Goal: Contribute content: Contribute content

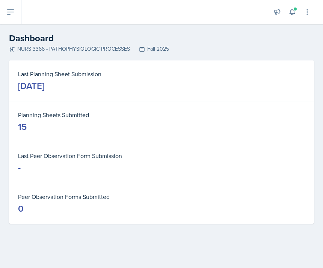
click at [11, 16] on icon at bounding box center [10, 12] width 9 height 9
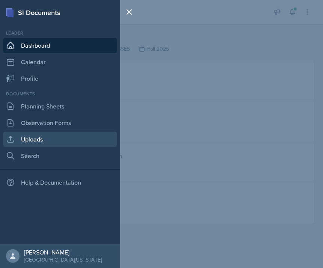
click at [41, 137] on link "Uploads" at bounding box center [60, 139] width 114 height 15
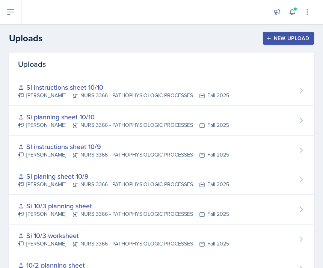
click at [300, 39] on div "New Upload" at bounding box center [288, 38] width 42 height 6
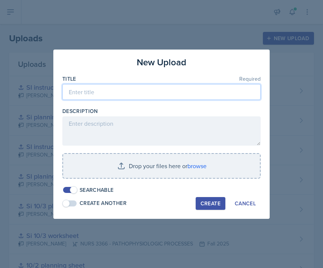
click at [199, 95] on input at bounding box center [161, 92] width 198 height 16
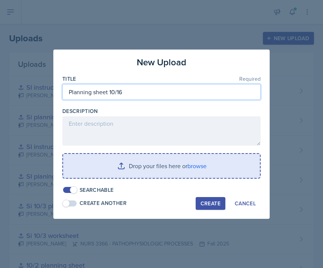
type input "Planning sheet 10/16"
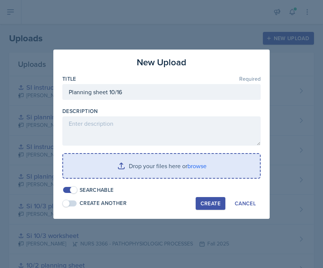
click at [165, 170] on input "file" at bounding box center [161, 166] width 197 height 24
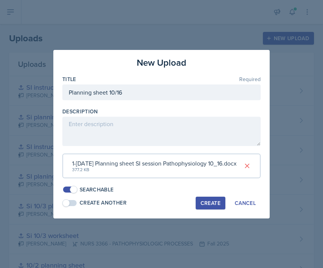
click at [215, 203] on div "Create" at bounding box center [210, 203] width 20 height 6
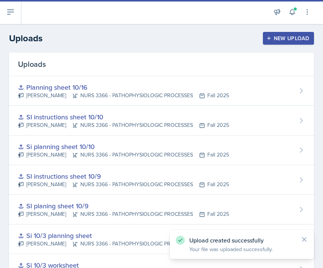
click at [301, 40] on div "New Upload" at bounding box center [288, 38] width 42 height 6
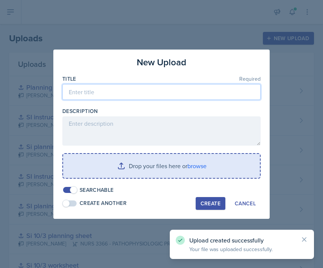
click at [212, 89] on input at bounding box center [161, 92] width 198 height 16
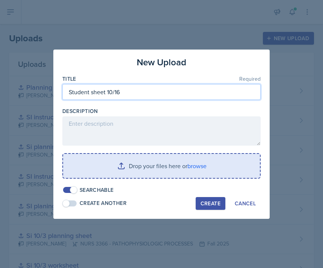
type input "Student sheet 10/16"
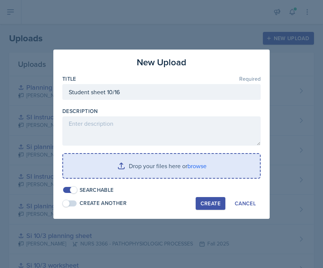
click at [164, 170] on input "file" at bounding box center [161, 166] width 197 height 24
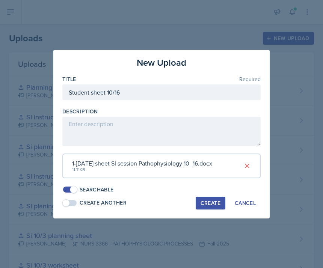
click at [209, 197] on button "Create" at bounding box center [210, 203] width 30 height 13
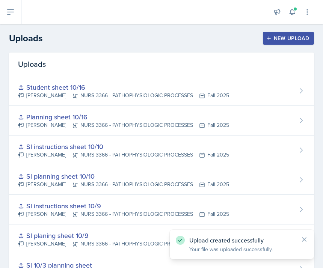
click at [7, 11] on icon at bounding box center [10, 12] width 9 height 9
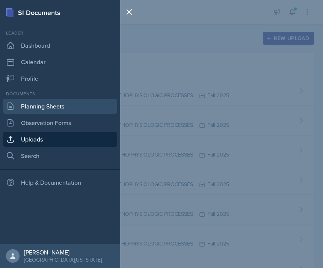
click at [52, 104] on link "Planning Sheets" at bounding box center [60, 106] width 114 height 15
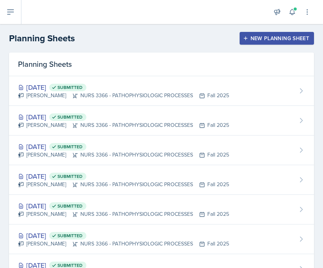
click at [278, 35] on div "New Planning Sheet" at bounding box center [276, 38] width 65 height 6
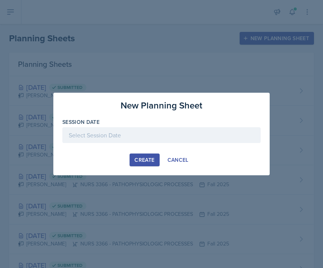
click at [157, 135] on div at bounding box center [161, 135] width 198 height 16
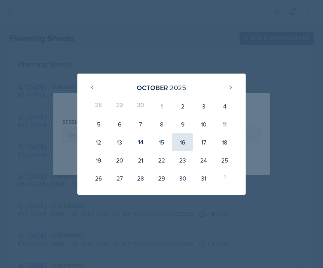
click at [183, 142] on div "16" at bounding box center [182, 142] width 21 height 18
type input "[DATE]"
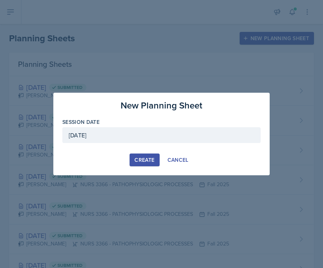
click at [144, 157] on div "Create" at bounding box center [144, 160] width 20 height 6
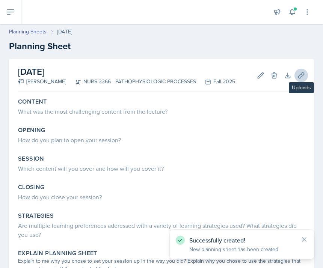
click at [299, 77] on icon at bounding box center [301, 76] width 8 height 8
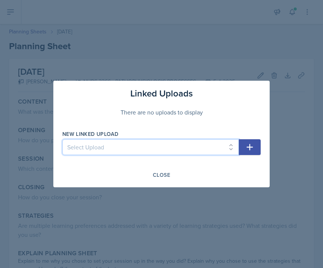
select select "2d17d7f9-f3e9-4404-a430-5ae956ad8188"
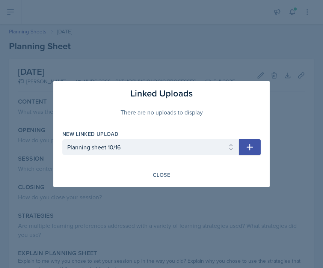
click at [245, 143] on button "button" at bounding box center [250, 147] width 22 height 16
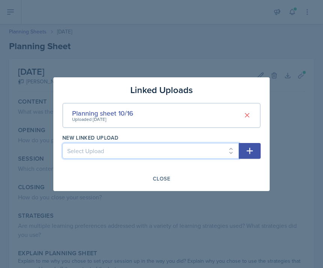
select select "e6b489ad-2fcd-4da2-af90-5bfa76b64088"
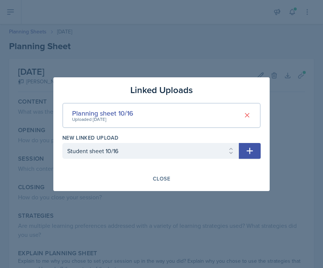
click at [248, 153] on icon "button" at bounding box center [249, 150] width 9 height 9
select select
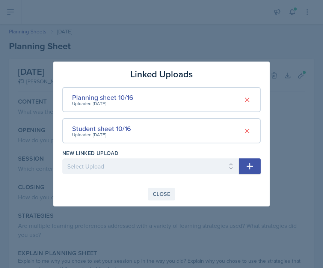
click at [154, 191] on div "Close" at bounding box center [161, 194] width 17 height 6
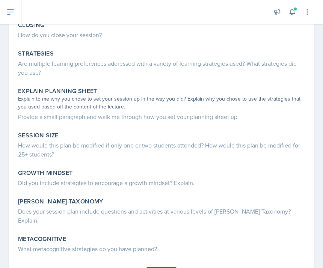
scroll to position [192, 0]
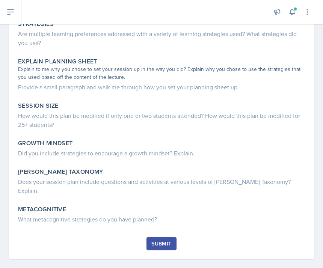
copy div "Loremip Dolo sit ame cons adipiscinge seddoei temp inc utlabor? Etdolor Mag al …"
drag, startPoint x: 18, startPoint y: 98, endPoint x: 82, endPoint y: 279, distance: 191.4
click at [82, 267] on html "SI Documents Leader Dashboard Calendar Profile Documents Planning Sheets Observ…" at bounding box center [161, 134] width 323 height 268
click at [45, 251] on div "[DATE] [PERSON_NAME] NURS 3366 - PATHOPHYSIOLOGIC PROCESSES Fall 2025 Edit Dele…" at bounding box center [161, 72] width 323 height 410
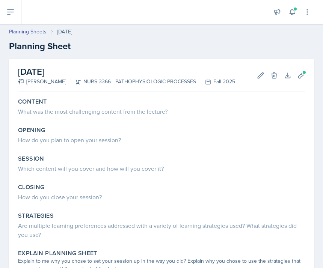
scroll to position [0, 0]
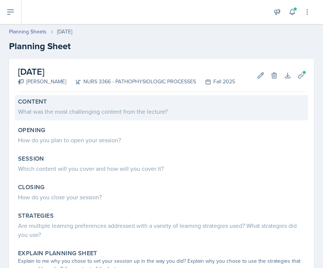
click at [96, 109] on div "What was the most challenging content from the lecture?" at bounding box center [161, 111] width 287 height 9
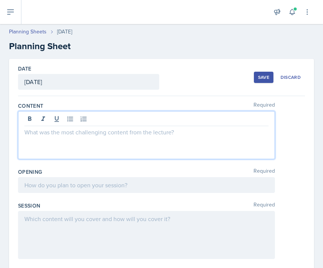
click at [90, 123] on div at bounding box center [146, 135] width 257 height 48
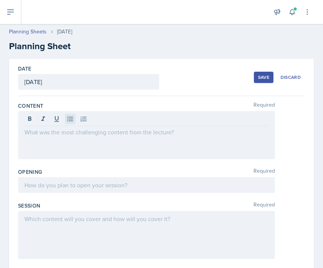
click at [69, 116] on icon at bounding box center [70, 119] width 8 height 8
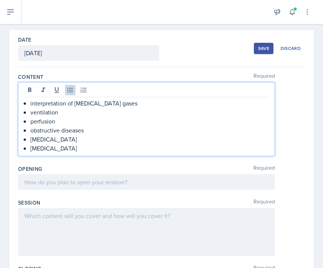
scroll to position [31, 0]
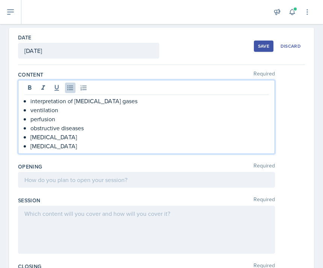
click at [53, 179] on div at bounding box center [146, 180] width 257 height 16
click at [53, 179] on p at bounding box center [146, 179] width 244 height 9
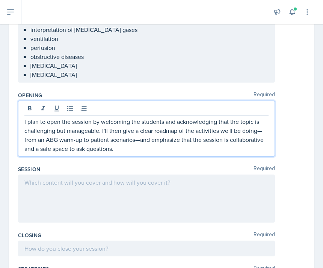
scroll to position [92, 0]
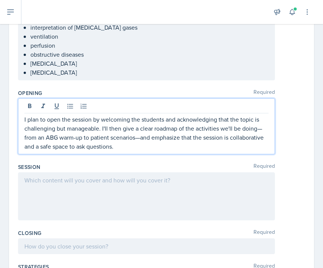
click at [140, 137] on p "I plan to open the session by welcoming the students and acknowledging that the…" at bounding box center [146, 133] width 244 height 36
click at [74, 137] on p "I plan to open the session by welcoming the students and acknowledging that the…" at bounding box center [146, 133] width 244 height 36
click at [263, 128] on p "I plan to open the session by welcoming the students and acknowledging that the…" at bounding box center [146, 133] width 244 height 36
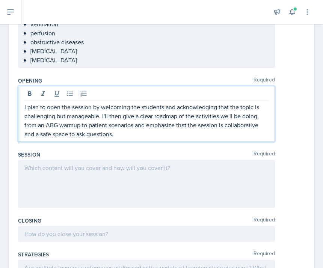
click at [105, 177] on div at bounding box center [146, 184] width 257 height 48
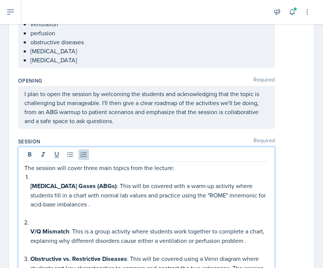
scroll to position [128, 0]
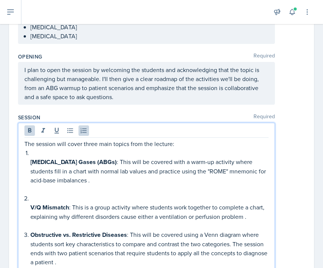
click at [29, 207] on div "The session will cover three main topics from the lecture: [MEDICAL_DATA] Gases…" at bounding box center [146, 207] width 244 height 136
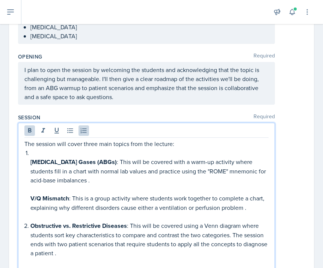
click at [26, 158] on div "The session will cover three main topics from the lecture: [MEDICAL_DATA] Gases…" at bounding box center [146, 202] width 244 height 127
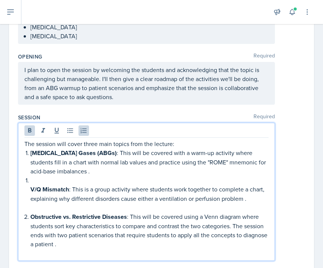
click at [29, 189] on div "The session will cover three main topics from the lecture: [MEDICAL_DATA] Gases…" at bounding box center [146, 198] width 244 height 118
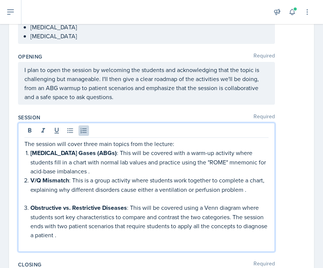
click at [52, 200] on p at bounding box center [149, 198] width 238 height 9
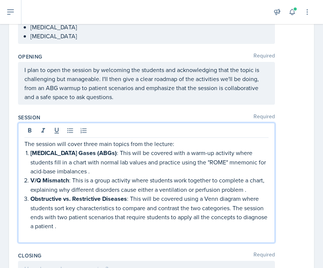
click at [69, 237] on p at bounding box center [146, 234] width 244 height 9
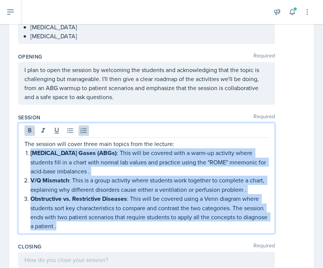
drag, startPoint x: 91, startPoint y: 225, endPoint x: 4, endPoint y: 156, distance: 111.3
click at [4, 156] on div "Date [DATE] [DATE] 28 29 30 1 2 3 4 5 6 7 8 9 10 11 12 13 14 15 16 17 18 19 20 …" at bounding box center [161, 223] width 323 height 585
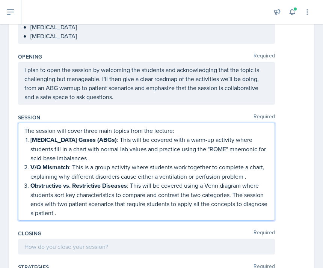
click at [59, 114] on div "Session Required" at bounding box center [161, 118] width 287 height 8
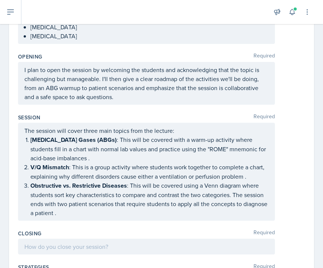
click at [60, 161] on p "[MEDICAL_DATA] Gases (ABGs) : This will be covered with a warm-up activity wher…" at bounding box center [149, 148] width 238 height 27
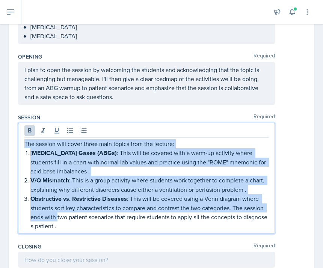
drag, startPoint x: 57, startPoint y: 220, endPoint x: 24, endPoint y: 146, distance: 80.8
click at [24, 146] on div "The session will cover three main topics from the lecture: [MEDICAL_DATA] Gases…" at bounding box center [146, 178] width 257 height 111
click at [30, 130] on icon at bounding box center [29, 130] width 3 height 5
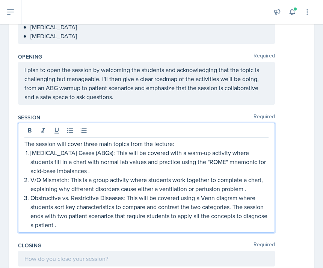
click at [56, 171] on p "[MEDICAL_DATA] Gases (ABGs): This will be covered with a warm-up activity where…" at bounding box center [149, 161] width 238 height 27
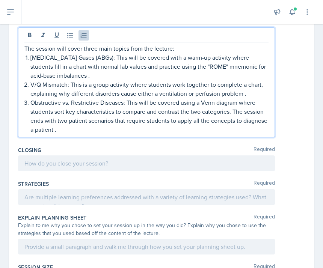
scroll to position [228, 0]
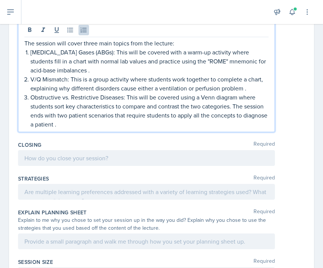
click at [87, 158] on div at bounding box center [146, 158] width 257 height 16
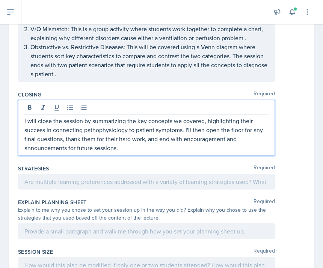
scroll to position [274, 0]
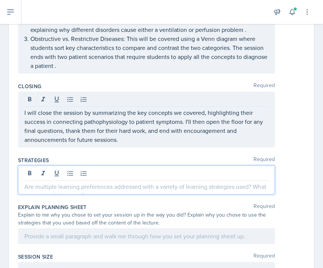
click at [88, 174] on div at bounding box center [146, 179] width 257 height 29
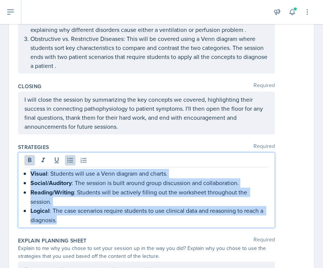
drag, startPoint x: 79, startPoint y: 206, endPoint x: 25, endPoint y: 175, distance: 62.5
click at [30, 175] on ul "Visual : Students will use a Venn diagram and charts. Social/Auditory : The ses…" at bounding box center [149, 197] width 238 height 56
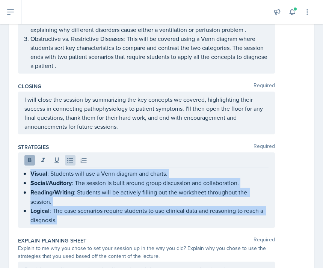
click at [32, 160] on icon at bounding box center [30, 160] width 8 height 8
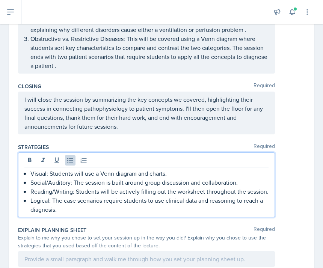
click at [77, 203] on p "Logical: The case scenarios require students to use clinical data and reasoning…" at bounding box center [149, 205] width 238 height 18
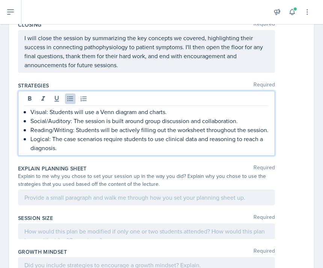
scroll to position [338, 0]
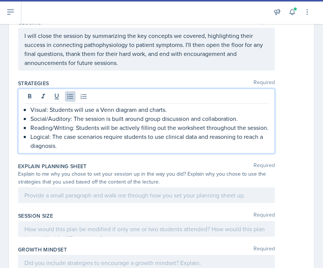
click at [76, 192] on div at bounding box center [146, 195] width 257 height 16
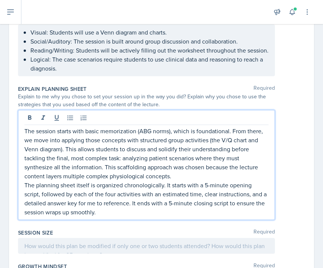
scroll to position [403, 0]
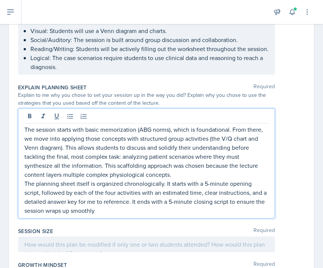
click at [173, 203] on p "The planning sheet itself is organized chronologically. It starts with a 5-minu…" at bounding box center [146, 197] width 244 height 36
click at [209, 183] on p "The planning sheet itself is organized chronologically. It starts with a 5-minu…" at bounding box center [146, 197] width 244 height 36
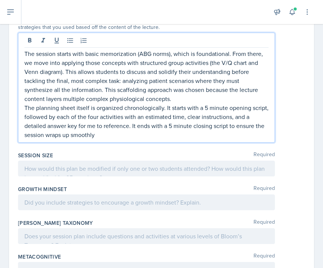
scroll to position [482, 0]
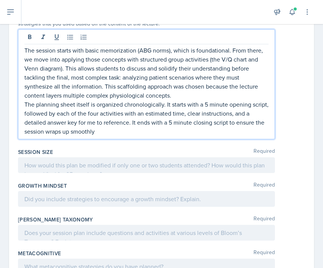
click at [78, 166] on div at bounding box center [146, 165] width 257 height 16
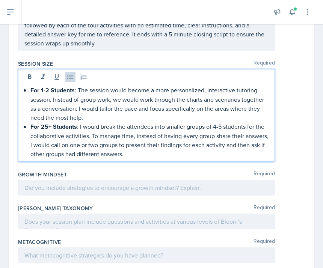
scroll to position [559, 0]
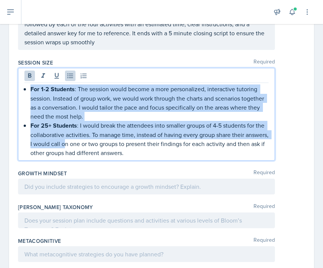
drag, startPoint x: 88, startPoint y: 139, endPoint x: 21, endPoint y: 80, distance: 89.3
click at [21, 80] on div "For 1-2 Students : The session would become a more personalized, interactive tu…" at bounding box center [146, 114] width 257 height 93
click at [27, 74] on icon at bounding box center [30, 76] width 8 height 8
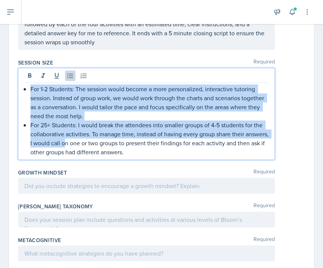
click at [61, 135] on p "For 25+ Students: I would break the attendees into smaller groups of 4-5 studen…" at bounding box center [149, 138] width 238 height 36
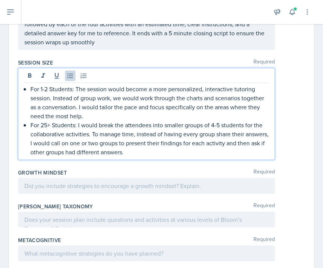
click at [136, 182] on div at bounding box center [146, 186] width 257 height 16
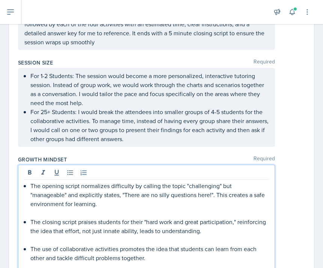
scroll to position [564, 0]
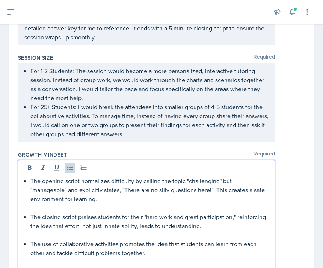
click at [69, 202] on p "The opening script normalizes difficulty by calling the topic "challenging" but…" at bounding box center [149, 189] width 238 height 27
click at [69, 207] on p at bounding box center [149, 207] width 238 height 9
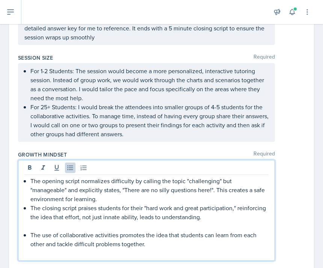
click at [44, 224] on p at bounding box center [149, 225] width 238 height 9
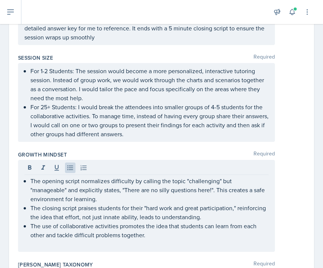
click at [33, 249] on div "The opening script normalizes difficulty by calling the topic "challenging" but…" at bounding box center [146, 206] width 257 height 92
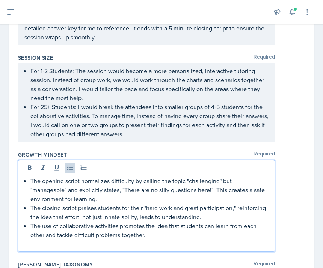
click at [32, 244] on p at bounding box center [146, 243] width 244 height 9
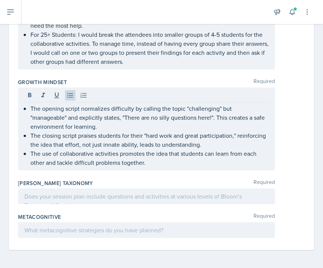
scroll to position [636, 0]
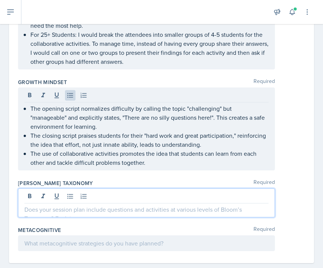
click at [73, 197] on div at bounding box center [146, 202] width 257 height 29
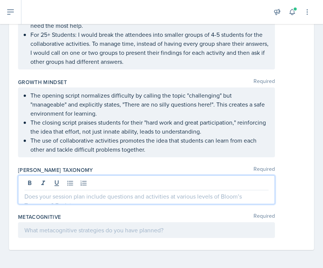
scroll to position [680, 0]
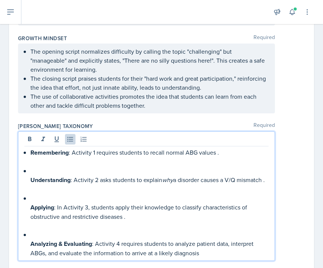
click at [23, 256] on div "Remembering : Activity 1 requires students to recall normal ABG values . Unders…" at bounding box center [146, 195] width 257 height 129
click at [29, 255] on div "Remembering : Activity 1 requires students to recall normal ABG values . Unders…" at bounding box center [146, 203] width 244 height 110
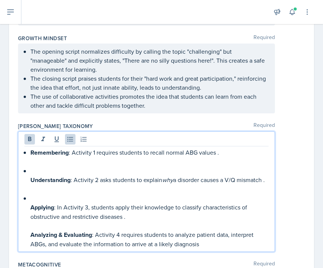
click at [29, 219] on div "Remembering : Activity 1 requires students to recall normal ABG values . Unders…" at bounding box center [146, 198] width 244 height 101
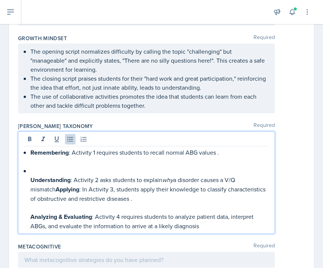
click at [31, 176] on strong "Understanding" at bounding box center [50, 180] width 40 height 9
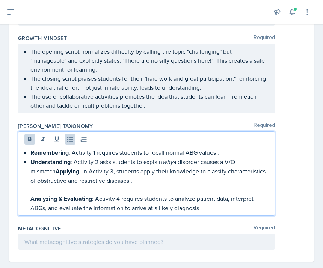
click at [218, 154] on p "Remembering : Activity 1 requires students to recall normal ABG values ." at bounding box center [149, 152] width 238 height 9
click at [31, 170] on p "Understanding : Activity 2 asks students to explain why a disorder causes a V/Q…" at bounding box center [149, 171] width 238 height 28
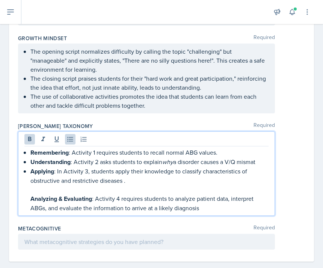
click at [259, 162] on p "Understanding : Activity 2 asks students to explain why a disorder causes a V/Q…" at bounding box center [149, 161] width 238 height 9
click at [30, 200] on div "Remembering : Activity 1 requires students to recall normal ABG values. Underst…" at bounding box center [146, 180] width 244 height 65
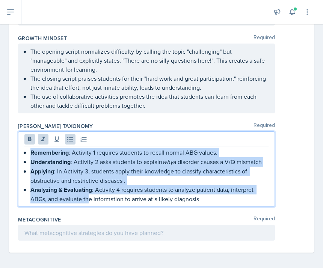
drag, startPoint x: 89, startPoint y: 195, endPoint x: 25, endPoint y: 150, distance: 78.2
click at [30, 149] on ul "Remembering : Activity 1 requires students to recall normal ABG values. Underst…" at bounding box center [149, 176] width 238 height 56
click at [29, 140] on icon at bounding box center [29, 139] width 3 height 5
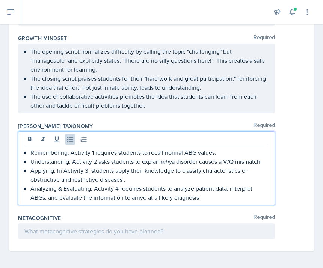
click at [52, 186] on p "Analyzing & Evaluating: Activity 4 requires students to analyze patient data, i…" at bounding box center [149, 193] width 238 height 18
click at [72, 185] on p "Analyzing & Evaluating: Activity 4 requires students to analyze patient data, i…" at bounding box center [149, 193] width 238 height 18
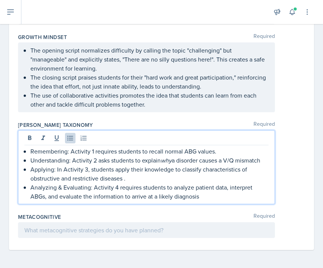
scroll to position [681, 0]
drag, startPoint x: 177, startPoint y: 161, endPoint x: 138, endPoint y: 161, distance: 39.4
click at [138, 161] on p "Understanding: Activity 2 asks students to explain why a disorder causes a V/Q …" at bounding box center [149, 160] width 238 height 9
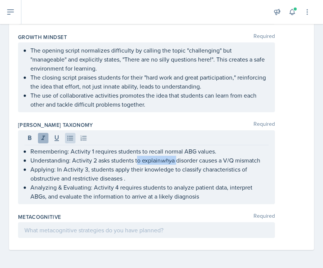
click at [43, 138] on icon at bounding box center [43, 137] width 4 height 5
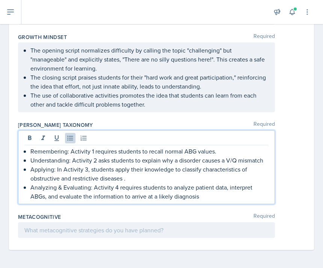
click at [68, 171] on p "Applying: In Activity 3, students apply their knowledge to classify characteris…" at bounding box center [149, 174] width 238 height 18
click at [101, 232] on div at bounding box center [146, 230] width 257 height 16
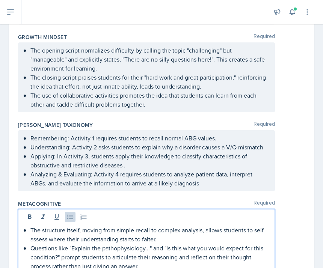
scroll to position [712, 0]
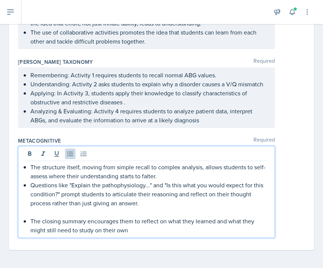
click at [50, 215] on p at bounding box center [149, 211] width 238 height 9
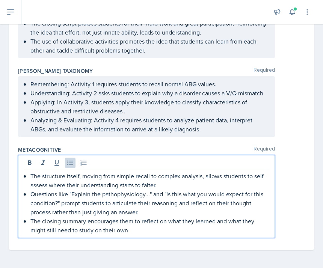
click at [292, 192] on div "The structure itself, moving from simple recall to complex analysis, allows stu…" at bounding box center [161, 196] width 287 height 83
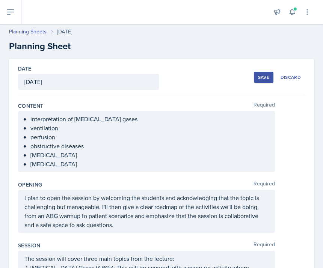
scroll to position [0, 0]
click at [268, 80] on div "Save" at bounding box center [263, 77] width 11 height 6
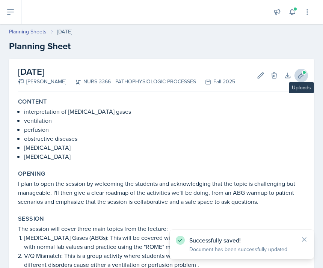
click at [304, 77] on icon at bounding box center [301, 76] width 8 height 8
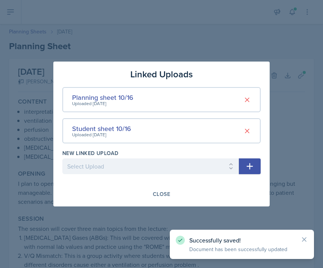
click at [304, 77] on div at bounding box center [161, 134] width 323 height 268
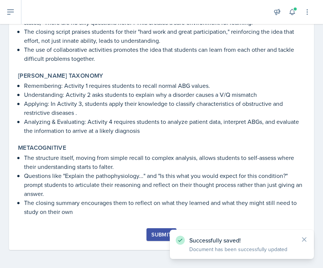
scroll to position [582, 0]
click at [158, 232] on div "Submit" at bounding box center [161, 234] width 20 height 6
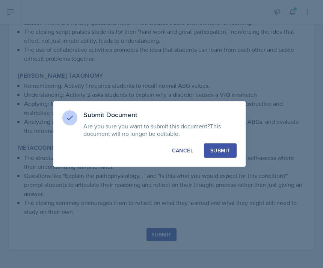
click at [218, 152] on div "Submit" at bounding box center [220, 151] width 20 height 8
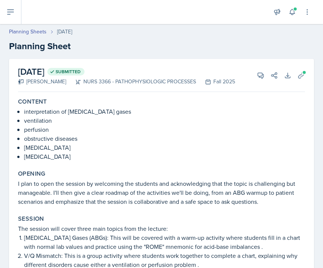
scroll to position [0, 0]
click at [6, 13] on icon at bounding box center [10, 12] width 9 height 9
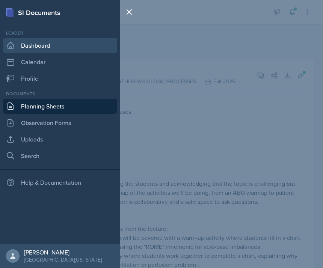
click at [23, 44] on link "Dashboard" at bounding box center [60, 45] width 114 height 15
